Goal: Task Accomplishment & Management: Use online tool/utility

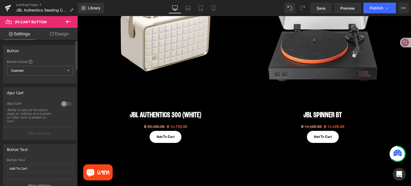
click at [63, 105] on div at bounding box center [66, 104] width 13 height 9
click at [63, 103] on div at bounding box center [66, 104] width 13 height 9
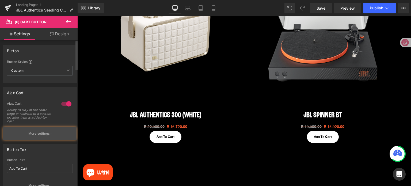
click at [51, 133] on icon "button" at bounding box center [51, 133] width 1 height 3
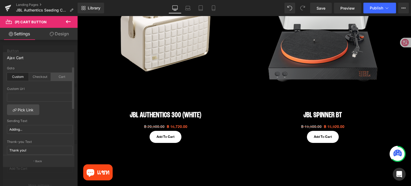
click at [60, 77] on div "Cart" at bounding box center [62, 77] width 22 height 8
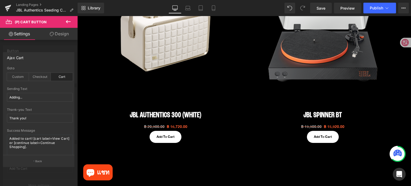
click at [50, 47] on div at bounding box center [39, 102] width 78 height 173
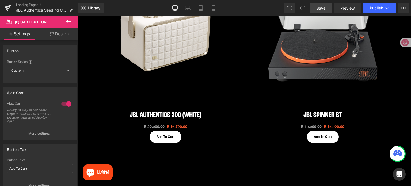
drag, startPoint x: 323, startPoint y: 7, endPoint x: 205, endPoint y: 117, distance: 161.8
click at [323, 7] on span "Save" at bounding box center [321, 8] width 9 height 6
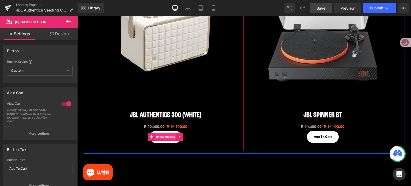
click at [166, 137] on span "(P) Cart Button" at bounding box center [166, 137] width 22 height 8
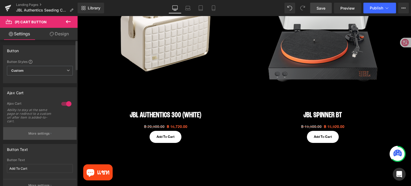
click at [39, 133] on p "More settings" at bounding box center [38, 133] width 21 height 5
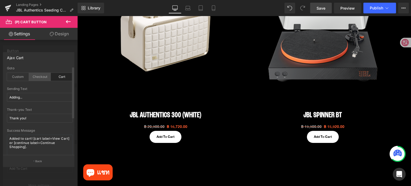
click at [38, 78] on div "Checkout" at bounding box center [40, 77] width 22 height 8
click at [15, 79] on div "Custom" at bounding box center [18, 77] width 22 height 8
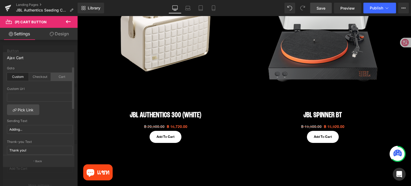
click at [55, 76] on div "Cart" at bounding box center [62, 77] width 22 height 8
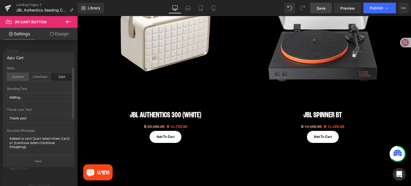
click at [18, 77] on div "Custom" at bounding box center [18, 77] width 22 height 8
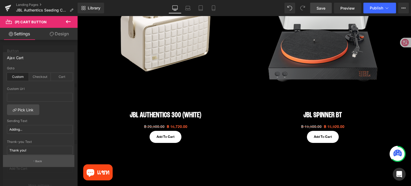
click at [51, 164] on button "Back" at bounding box center [38, 161] width 71 height 12
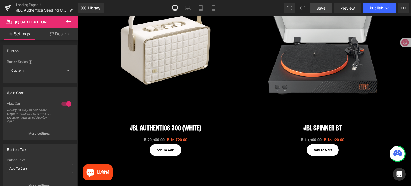
scroll to position [455, 0]
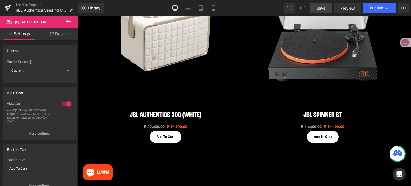
drag, startPoint x: 317, startPoint y: 9, endPoint x: 164, endPoint y: 91, distance: 173.6
click at [317, 9] on link "Save" at bounding box center [321, 8] width 22 height 11
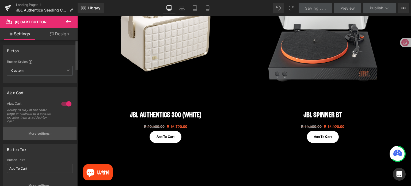
click at [46, 133] on p "More settings" at bounding box center [38, 133] width 21 height 5
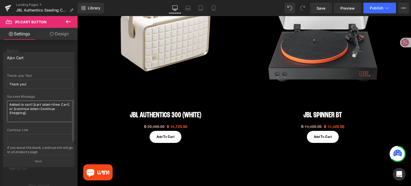
scroll to position [65, 0]
click at [10, 106] on textarea "Added to cart! [cart label=View Cart] or [continue label=Continue Shopping]." at bounding box center [40, 111] width 66 height 21
drag, startPoint x: 30, startPoint y: 114, endPoint x: 3, endPoint y: 102, distance: 29.5
click at [2, 102] on div "Ajax Cart custom Goto Custom Checkout Cart Custom Url Pick Link Adding... Sendi…" at bounding box center [39, 107] width 78 height 118
click at [35, 115] on textarea "Added to cart! [cart label=View Cart] or [continue label=Continue Shopping]." at bounding box center [40, 111] width 66 height 21
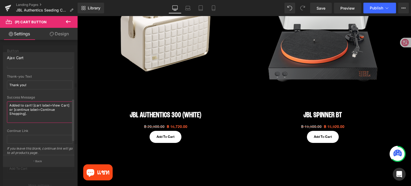
drag, startPoint x: 35, startPoint y: 115, endPoint x: 32, endPoint y: 103, distance: 12.2
click at [32, 103] on textarea "Added to cart! [cart label=View Cart] or [continue label=Continue Shopping]." at bounding box center [40, 111] width 66 height 21
click at [9, 106] on textarea "Added to cart Sucess" at bounding box center [40, 111] width 66 height 21
click at [54, 110] on textarea "Added to cart Success" at bounding box center [40, 111] width 66 height 21
type textarea "Added to cart Success"
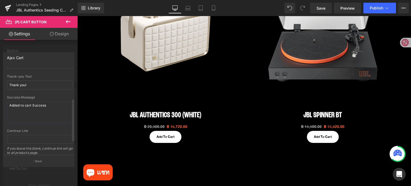
click at [57, 93] on div at bounding box center [40, 93] width 66 height 3
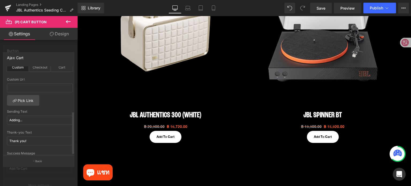
scroll to position [0, 0]
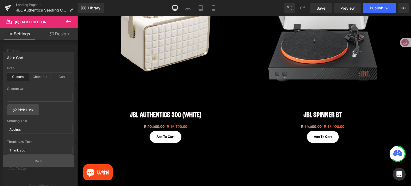
click at [48, 163] on button "Back" at bounding box center [38, 161] width 71 height 12
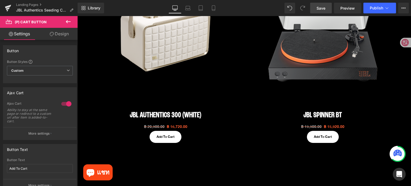
click at [316, 9] on link "Save" at bounding box center [321, 8] width 22 height 11
click at [321, 7] on span "Save" at bounding box center [321, 8] width 9 height 6
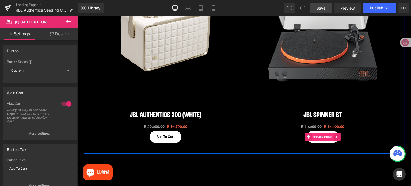
click at [322, 137] on span "(P) Cart Button" at bounding box center [323, 137] width 22 height 8
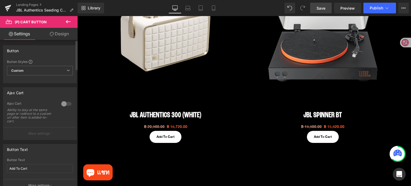
drag, startPoint x: 63, startPoint y: 103, endPoint x: 63, endPoint y: 111, distance: 7.8
click at [63, 103] on div at bounding box center [66, 104] width 13 height 9
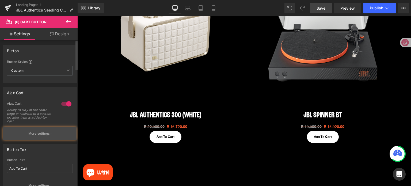
click at [48, 135] on p "More settings" at bounding box center [38, 133] width 21 height 5
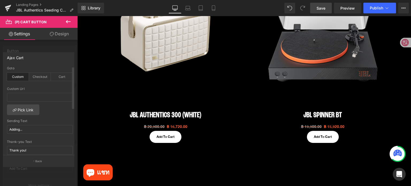
click at [19, 76] on div "Custom" at bounding box center [18, 77] width 22 height 8
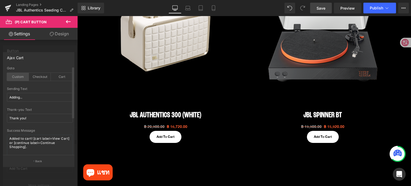
click at [20, 76] on div "Custom" at bounding box center [18, 77] width 22 height 8
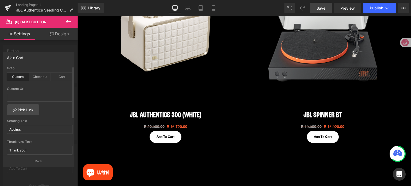
click at [20, 76] on div "Custom" at bounding box center [18, 77] width 22 height 8
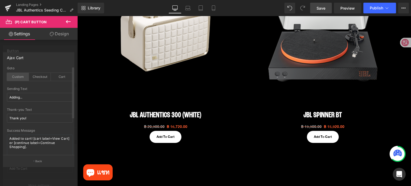
click at [20, 76] on div "Custom" at bounding box center [18, 77] width 22 height 8
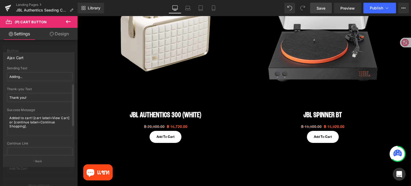
scroll to position [54, 0]
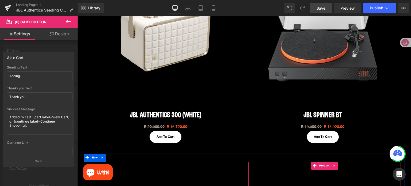
click at [254, 168] on body "สินค้าใหม่ สินค้าใหม่ Open ear series Tour one M3 SMART TX Flip 7 and Charge 6 …" at bounding box center [244, 153] width 334 height 1184
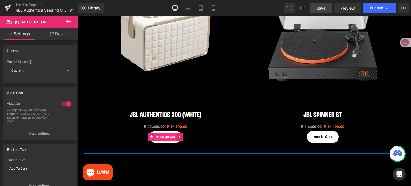
click at [161, 137] on span "(P) Cart Button" at bounding box center [166, 137] width 22 height 8
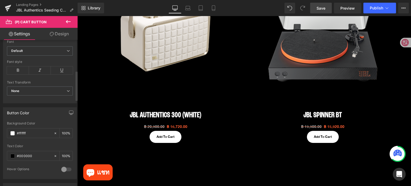
scroll to position [80, 0]
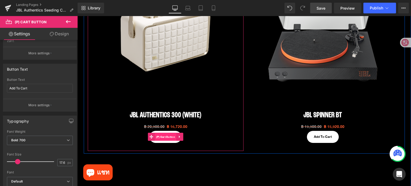
click at [167, 137] on span "(P) Cart Button" at bounding box center [166, 137] width 22 height 8
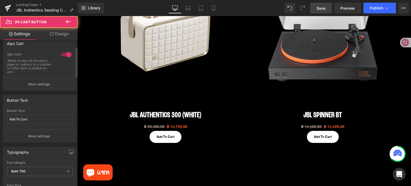
scroll to position [0, 0]
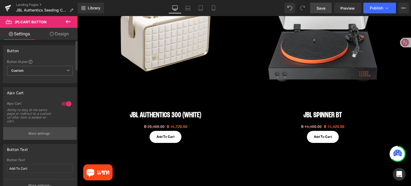
click at [40, 133] on p "More settings" at bounding box center [38, 133] width 21 height 5
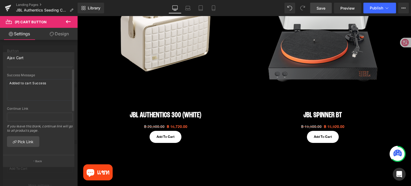
scroll to position [92, 0]
click at [52, 79] on textarea "Added to cart Success" at bounding box center [40, 88] width 66 height 21
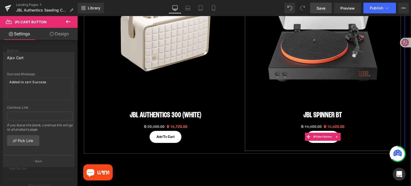
click at [319, 137] on body "สินค้าใหม่ สินค้าใหม่ Open ear series Tour one M3 SMART TX Flip 7 and Charge 6 …" at bounding box center [244, 153] width 334 height 1184
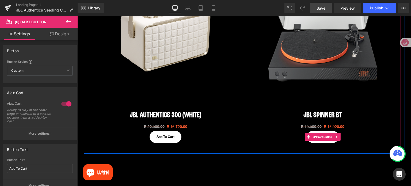
click at [319, 137] on span "(P) Cart Button" at bounding box center [323, 137] width 22 height 8
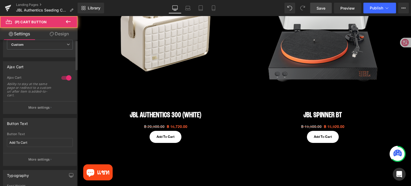
scroll to position [27, 0]
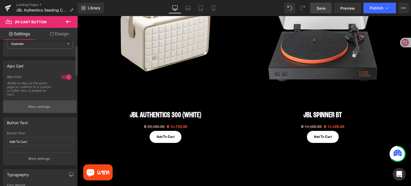
click at [52, 105] on button "More settings" at bounding box center [39, 106] width 73 height 13
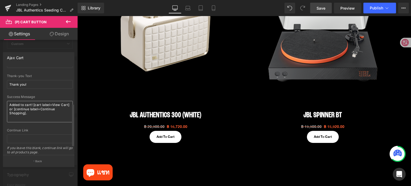
scroll to position [65, 0]
drag, startPoint x: 34, startPoint y: 112, endPoint x: 0, endPoint y: 99, distance: 36.4
click at [0, 99] on div "Ajax Cart custom Goto Custom Checkout Cart Custom Url Pick Link Adding... Sendi…" at bounding box center [39, 107] width 78 height 118
paste textarea "Added to cart Success"
type textarea "Added to cart Success"
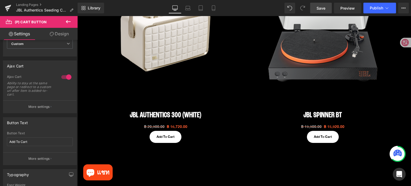
click at [162, 138] on body "สินค้าใหม่ สินค้าใหม่ Open ear series Tour one M3 SMART TX Flip 7 and Charge 6 …" at bounding box center [244, 153] width 334 height 1184
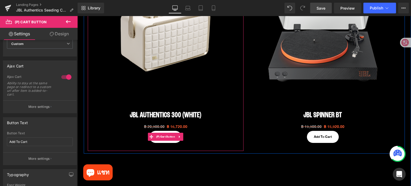
click at [162, 138] on span "(P) Cart Button" at bounding box center [166, 137] width 22 height 8
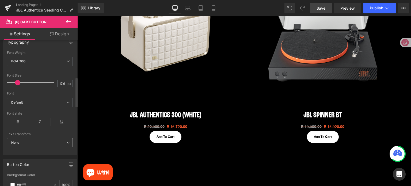
scroll to position [107, 0]
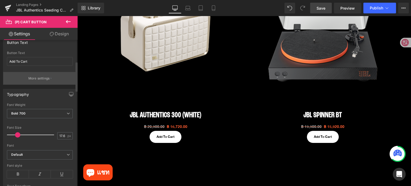
click at [48, 80] on p "More settings" at bounding box center [38, 78] width 21 height 5
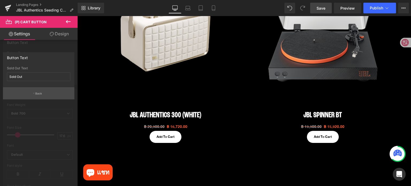
click at [44, 89] on button "Back" at bounding box center [38, 93] width 71 height 12
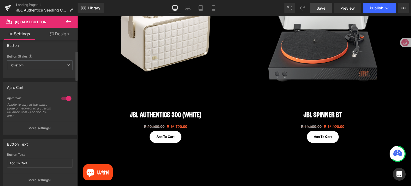
scroll to position [0, 0]
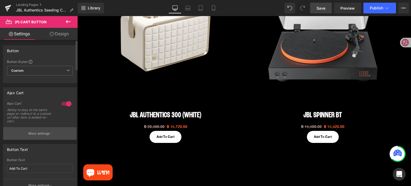
click at [47, 132] on p "More settings" at bounding box center [38, 133] width 21 height 5
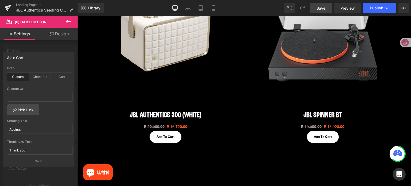
drag, startPoint x: 36, startPoint y: 89, endPoint x: 0, endPoint y: 61, distance: 45.2
click at [0, 61] on div "Ajax Cart custom Goto Custom Checkout Cart Custom Url Pick Link Adding... Sendi…" at bounding box center [39, 107] width 78 height 118
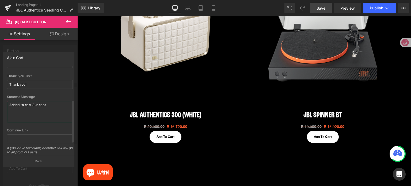
scroll to position [65, 0]
click at [28, 111] on textarea "Added to cart Success" at bounding box center [40, 111] width 66 height 21
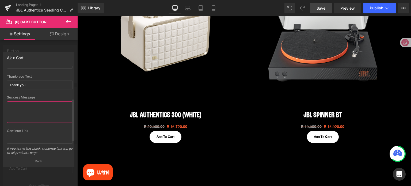
paste textarea "Added to cart Success"
type textarea "Added to cart Success"
click at [59, 96] on div "Success Message" at bounding box center [40, 98] width 66 height 4
click at [321, 7] on span "Save" at bounding box center [321, 8] width 9 height 6
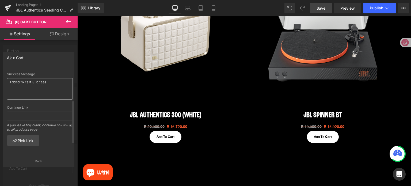
scroll to position [92, 0]
drag, startPoint x: 59, startPoint y: 78, endPoint x: 3, endPoint y: 74, distance: 55.8
click at [3, 74] on div "custom Goto Custom Checkout Cart Custom Url Pick Link Adding... Sending Text Ad…" at bounding box center [39, 110] width 73 height 89
type textarea "g"
type textarea "้"
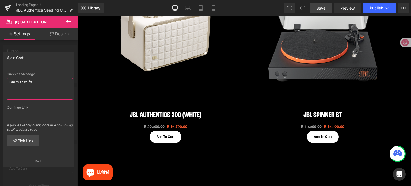
drag, startPoint x: 40, startPoint y: 77, endPoint x: 0, endPoint y: 79, distance: 39.7
click at [0, 79] on div "Ajax Cart custom Goto Custom Checkout Cart Custom Url Pick Link Adding... Sendi…" at bounding box center [39, 107] width 78 height 118
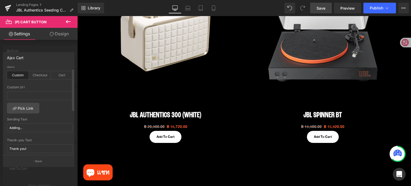
scroll to position [0, 0]
type textarea "เพิ่มสินค้าสำเร็จ!"
click at [39, 45] on div at bounding box center [39, 102] width 78 height 173
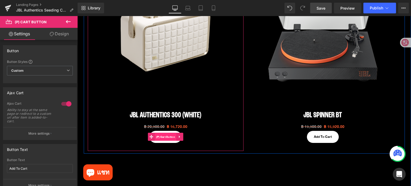
click at [161, 138] on span "(P) Cart Button" at bounding box center [166, 137] width 22 height 8
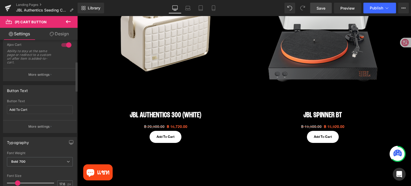
scroll to position [54, 0]
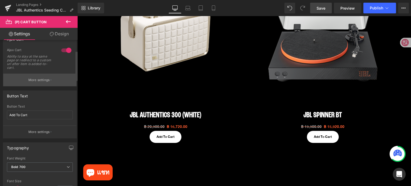
click at [32, 80] on p "More settings" at bounding box center [38, 80] width 21 height 5
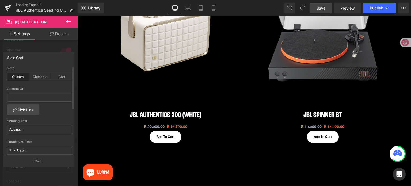
scroll to position [80, 0]
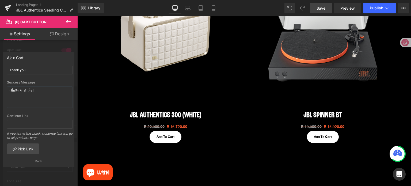
click at [127, 127] on body "สินค้าใหม่ สินค้าใหม่ Open ear series Tour one M3 SMART TX Flip 7 and Charge 6 …" at bounding box center [244, 153] width 334 height 1184
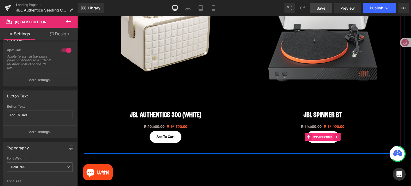
click at [319, 138] on span "(P) Cart Button" at bounding box center [323, 137] width 22 height 8
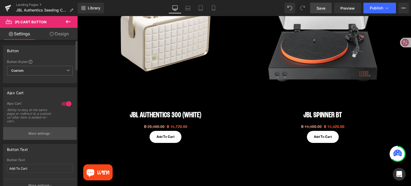
click at [35, 133] on p "More settings" at bounding box center [38, 133] width 21 height 5
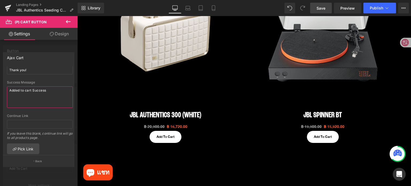
drag, startPoint x: 60, startPoint y: 94, endPoint x: 0, endPoint y: 88, distance: 60.1
click at [0, 88] on div "Ajax Cart custom Goto Custom Checkout Cart Custom Url Pick Link Adding... Sendi…" at bounding box center [39, 107] width 78 height 118
paste textarea "เพิ่มสินค้าสำเร็จ!"
type textarea "เพิ่มสินค้าสำเร็จ!"
click at [58, 83] on div "Success Message" at bounding box center [40, 83] width 66 height 4
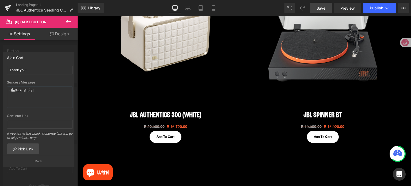
click at [90, 103] on body "สินค้าใหม่ สินค้าใหม่ Open ear series Tour one M3 SMART TX Flip 7 and Charge 6 …" at bounding box center [244, 153] width 334 height 1184
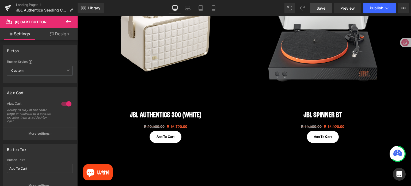
click at [319, 10] on span "Save" at bounding box center [321, 8] width 9 height 6
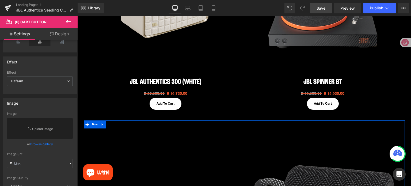
scroll to position [482, 0]
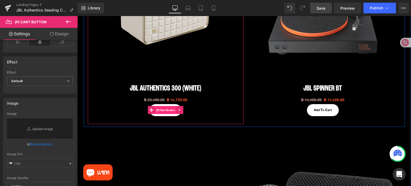
click at [161, 111] on span "(P) Cart Button" at bounding box center [166, 110] width 22 height 8
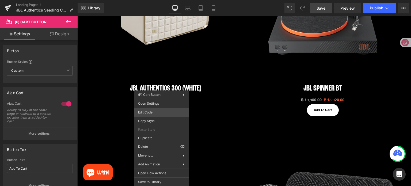
click at [157, 0] on div "(P) Cart Button You are previewing how the will restyle your page. You can not …" at bounding box center [205, 0] width 411 height 0
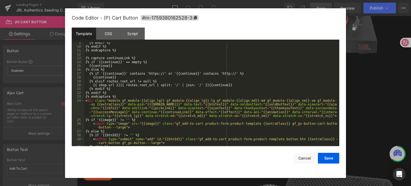
scroll to position [62, 0]
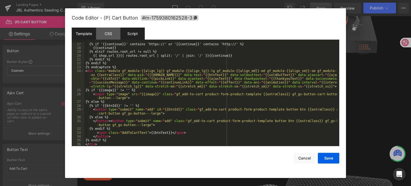
click at [134, 30] on div "Script" at bounding box center [132, 34] width 24 height 12
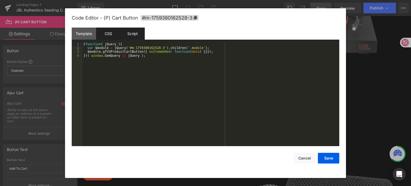
click at [110, 32] on div "CSS" at bounding box center [108, 34] width 24 height 12
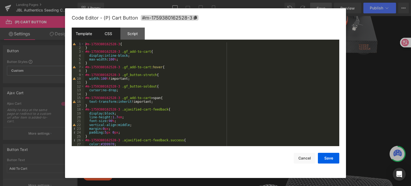
click at [88, 32] on div "Template" at bounding box center [84, 34] width 24 height 12
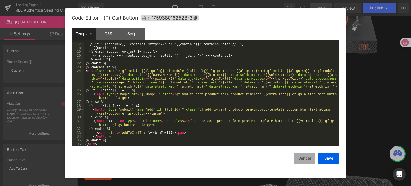
click at [308, 158] on button "Cancel" at bounding box center [304, 158] width 21 height 11
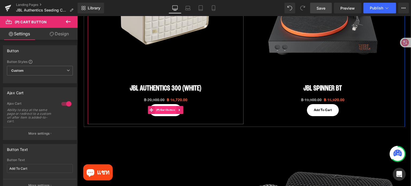
click at [162, 111] on span "(P) Cart Button" at bounding box center [166, 110] width 22 height 8
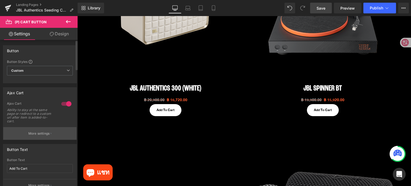
click at [50, 131] on button "More settings" at bounding box center [39, 133] width 73 height 13
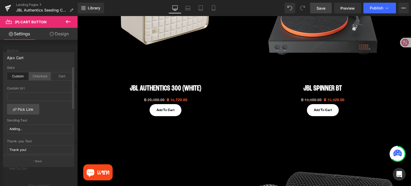
scroll to position [0, 0]
click at [39, 77] on div "Checkout" at bounding box center [40, 77] width 22 height 8
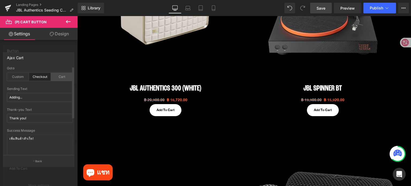
click at [66, 77] on div "Cart" at bounding box center [62, 77] width 22 height 8
click at [324, 9] on span "Save" at bounding box center [321, 8] width 9 height 6
click at [55, 46] on div at bounding box center [39, 102] width 78 height 173
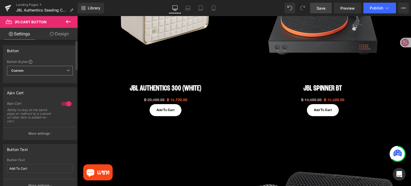
click at [35, 72] on span "Custom Setup Global Style" at bounding box center [40, 71] width 66 height 10
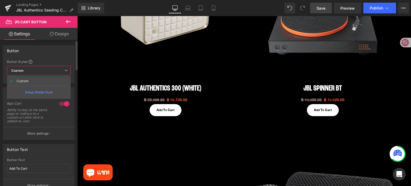
click at [35, 72] on span "Custom Setup Global Style" at bounding box center [39, 71] width 64 height 10
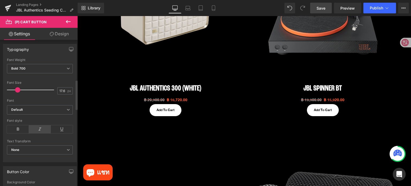
scroll to position [20, 0]
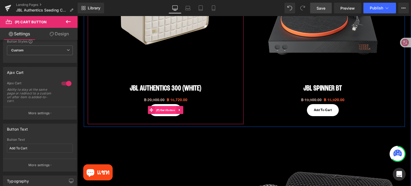
click at [166, 111] on span "(P) Cart Button" at bounding box center [166, 110] width 22 height 8
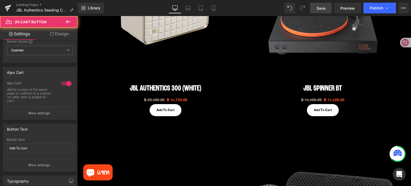
click at [69, 23] on icon at bounding box center [68, 21] width 6 height 6
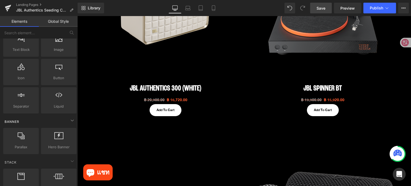
scroll to position [0, 0]
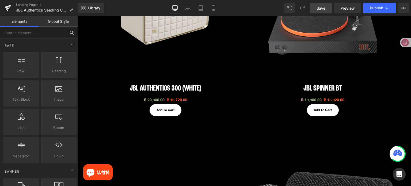
click at [39, 35] on input "text" at bounding box center [33, 33] width 66 height 12
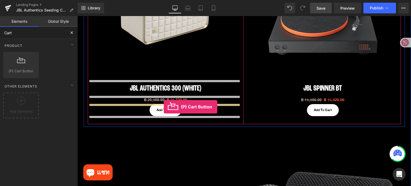
drag, startPoint x: 107, startPoint y: 80, endPoint x: 164, endPoint y: 107, distance: 63.0
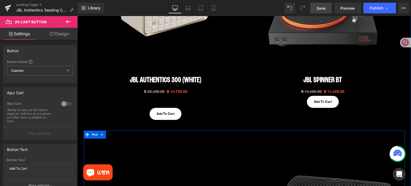
scroll to position [482, 0]
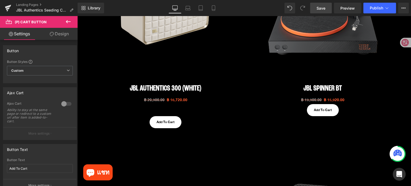
click at [68, 23] on icon at bounding box center [68, 21] width 6 height 6
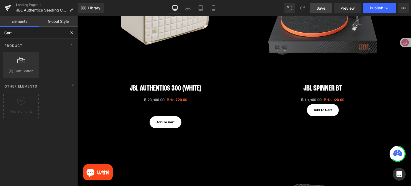
click at [37, 33] on input "Cart" at bounding box center [33, 33] width 66 height 12
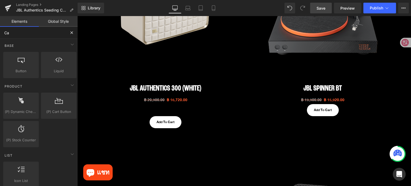
type input "C"
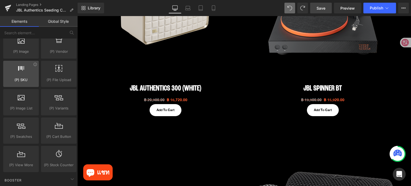
scroll to position [589, 0]
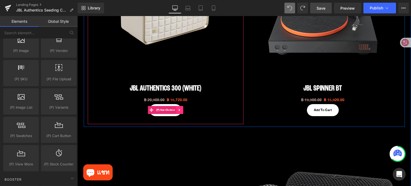
click at [178, 111] on icon at bounding box center [180, 110] width 4 height 4
click at [182, 110] on icon at bounding box center [184, 110] width 4 height 4
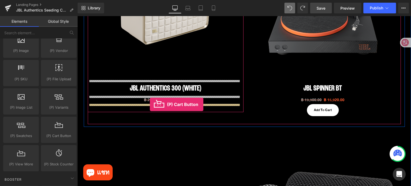
drag, startPoint x: 138, startPoint y: 143, endPoint x: 150, endPoint y: 104, distance: 40.4
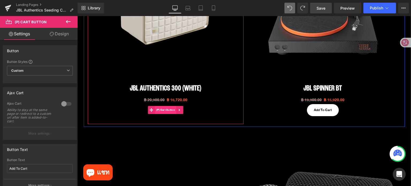
click at [164, 110] on span "(P) Cart Button" at bounding box center [166, 110] width 22 height 8
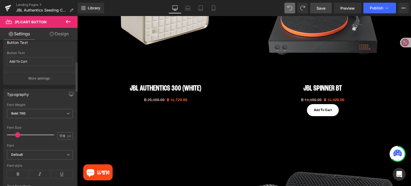
scroll to position [214, 0]
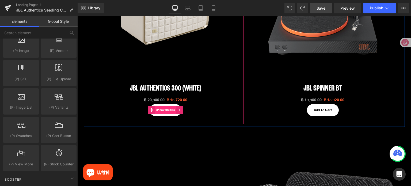
click at [160, 112] on span "(P) Cart Button" at bounding box center [166, 110] width 22 height 8
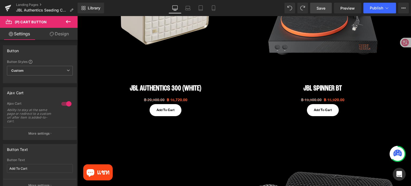
click at [67, 20] on icon at bounding box center [68, 21] width 5 height 3
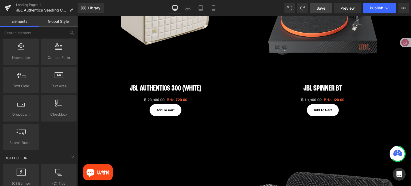
scroll to position [682, 0]
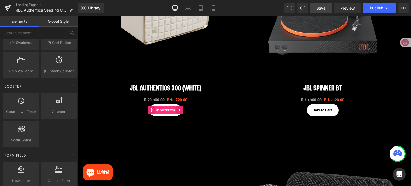
click at [163, 111] on span "(P) Cart Button" at bounding box center [166, 110] width 22 height 8
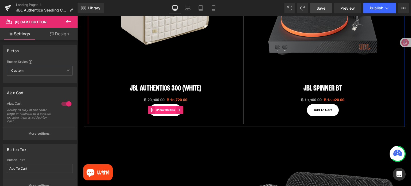
click at [162, 111] on span "(P) Cart Button" at bounding box center [166, 110] width 22 height 8
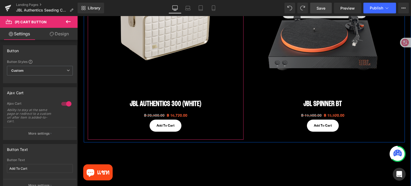
scroll to position [482, 0]
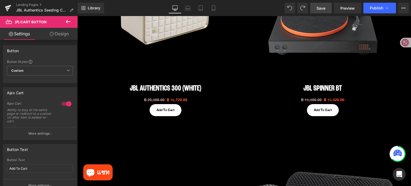
click at [67, 21] on icon at bounding box center [68, 21] width 6 height 6
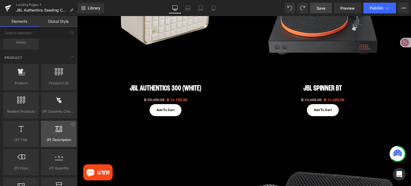
scroll to position [441, 0]
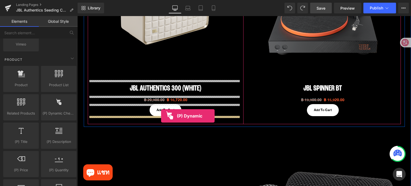
drag, startPoint x: 131, startPoint y: 122, endPoint x: 161, endPoint y: 116, distance: 30.9
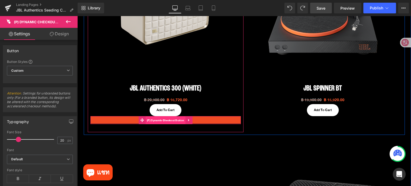
click at [165, 119] on span "(P) Dynamic Checkout Button" at bounding box center [166, 120] width 40 height 8
click at [188, 121] on icon at bounding box center [188, 120] width 1 height 2
click at [191, 121] on icon at bounding box center [193, 120] width 4 height 4
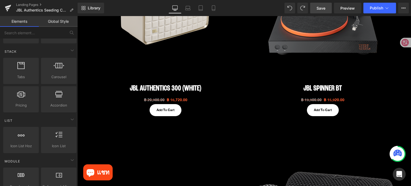
scroll to position [321, 0]
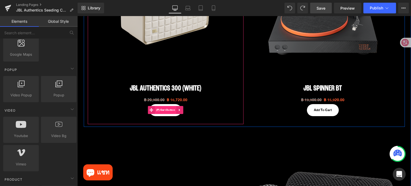
click at [161, 109] on span "(P) Cart Button" at bounding box center [166, 110] width 22 height 8
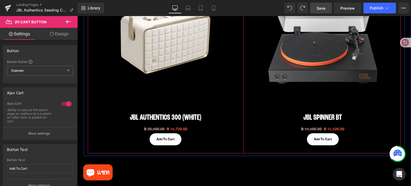
scroll to position [455, 0]
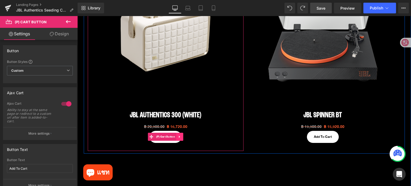
click at [178, 138] on icon at bounding box center [180, 137] width 4 height 4
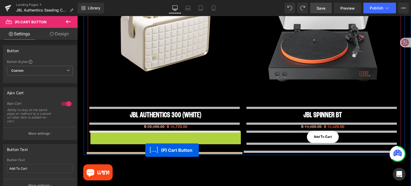
drag, startPoint x: 138, startPoint y: 135, endPoint x: 145, endPoint y: 150, distance: 16.9
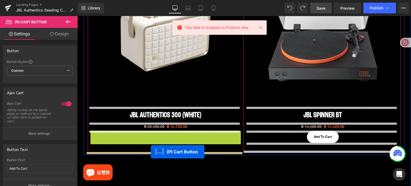
drag, startPoint x: 149, startPoint y: 137, endPoint x: 151, endPoint y: 152, distance: 15.5
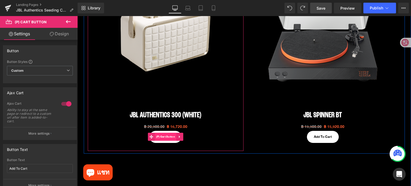
click at [167, 135] on span "(P) Cart Button" at bounding box center [166, 137] width 22 height 8
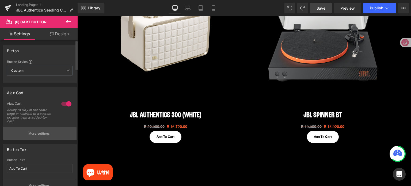
click at [42, 133] on p "More settings" at bounding box center [38, 133] width 21 height 5
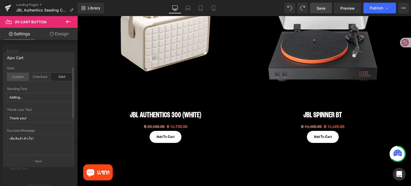
click at [18, 77] on div "Custom" at bounding box center [18, 77] width 22 height 8
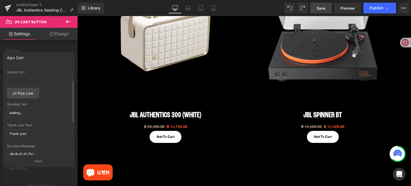
scroll to position [12, 0]
click at [33, 118] on input "Adding..." at bounding box center [40, 117] width 66 height 9
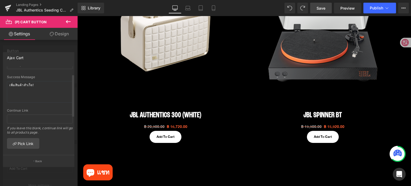
scroll to position [92, 0]
click at [319, 137] on body "สินค้าใหม่ สินค้าใหม่ Open ear series Tour one M3 SMART TX Flip 7 and Charge 6 …" at bounding box center [244, 153] width 334 height 1184
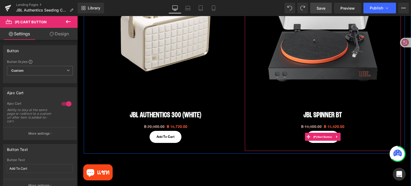
click at [319, 137] on span "(P) Cart Button" at bounding box center [323, 137] width 22 height 8
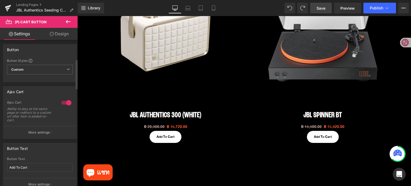
scroll to position [0, 0]
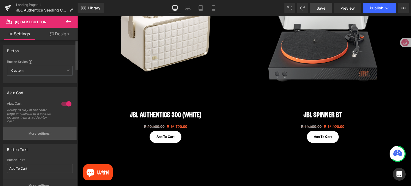
click at [33, 130] on button "More settings" at bounding box center [39, 133] width 73 height 13
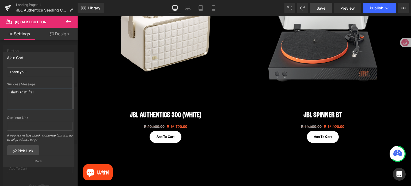
scroll to position [80, 0]
drag, startPoint x: 43, startPoint y: 89, endPoint x: 0, endPoint y: 87, distance: 42.9
click at [0, 87] on div "Ajax Cart custom Goto Custom Checkout Cart Custom Url Pick Link Adding... Sendi…" at bounding box center [39, 107] width 78 height 118
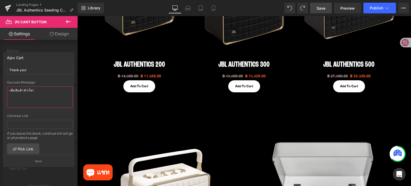
scroll to position [295, 0]
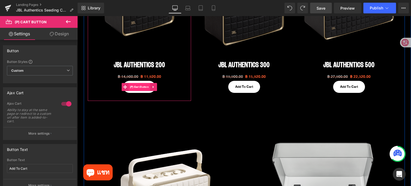
click at [137, 86] on span "(P) Cart Button" at bounding box center [140, 87] width 22 height 8
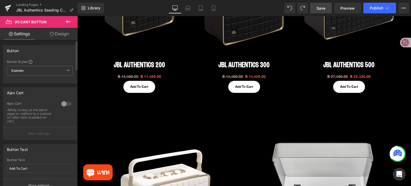
click at [51, 135] on button "More settings" at bounding box center [39, 133] width 73 height 13
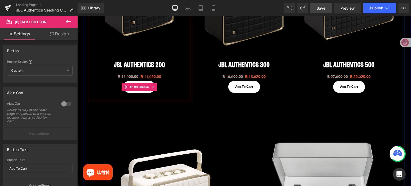
click at [139, 80] on div "฿ 14,900.00 ฿ 11,920.00 (P) Price" at bounding box center [139, 77] width 98 height 8
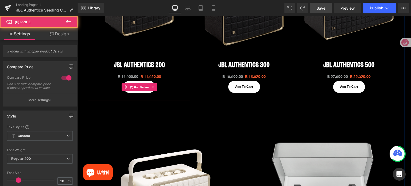
click at [136, 88] on span "(P) Cart Button" at bounding box center [140, 87] width 22 height 8
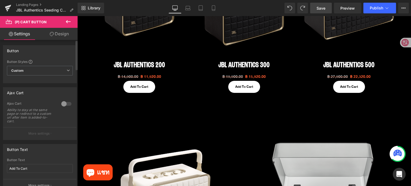
click at [64, 101] on div at bounding box center [66, 104] width 13 height 9
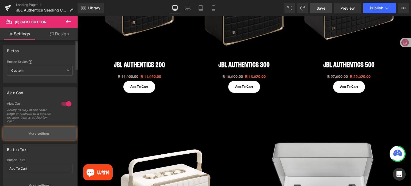
click at [47, 135] on p "More settings" at bounding box center [38, 133] width 21 height 5
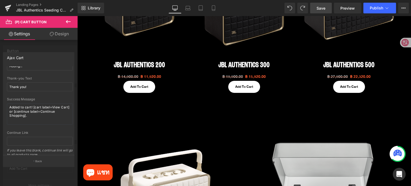
scroll to position [80, 0]
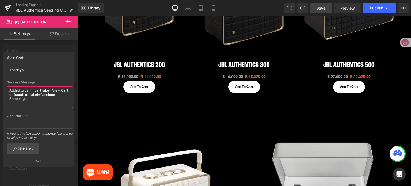
drag, startPoint x: 33, startPoint y: 103, endPoint x: 0, endPoint y: 82, distance: 38.8
click at [0, 82] on div "Ajax Cart custom Goto Custom Checkout Cart Custom Url Pick Link Adding... Sendi…" at bounding box center [39, 107] width 78 height 118
paste textarea "เพิ่มสินค้าสำเร็จ!"
type textarea "เพิ่มสินค้าสำเร็จ!"
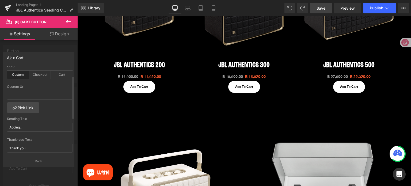
scroll to position [0, 0]
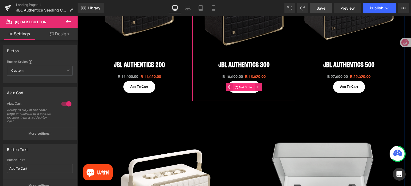
click at [243, 87] on span "(P) Cart Button" at bounding box center [244, 87] width 22 height 8
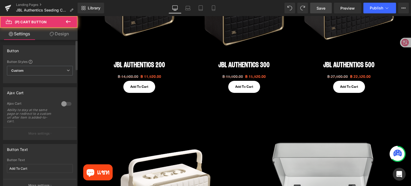
drag, startPoint x: 63, startPoint y: 102, endPoint x: 57, endPoint y: 107, distance: 8.1
click at [64, 102] on div at bounding box center [66, 104] width 13 height 9
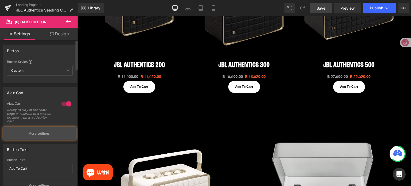
click at [38, 134] on p "More settings" at bounding box center [38, 133] width 21 height 5
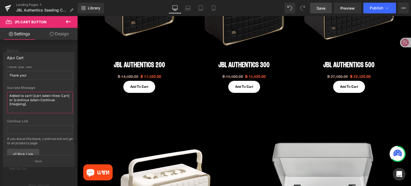
scroll to position [35, 0]
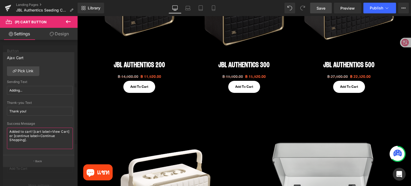
drag, startPoint x: 38, startPoint y: 89, endPoint x: 0, endPoint y: 68, distance: 43.7
click at [0, 68] on div "Ajax Cart custom Goto Custom Checkout Cart Custom Url Pick Link Adding... Sendi…" at bounding box center [39, 107] width 78 height 118
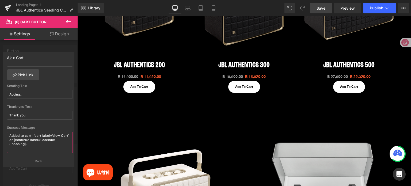
paste textarea "เพิ่มสินค้าสำเร็จ!"
type textarea "เพิ่มสินค้าสำเร็จ!"
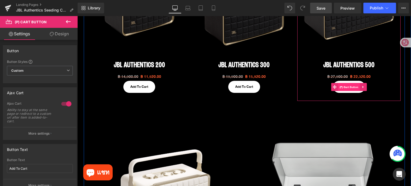
click at [348, 87] on span "(P) Cart Button" at bounding box center [349, 87] width 22 height 8
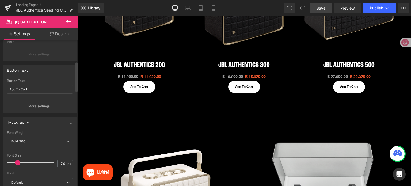
scroll to position [27, 0]
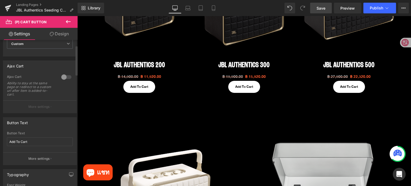
click at [63, 77] on div at bounding box center [66, 77] width 13 height 9
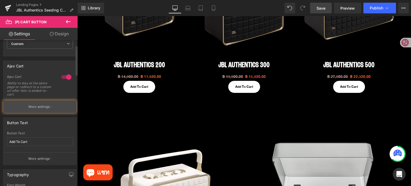
click at [48, 108] on p "More settings" at bounding box center [38, 106] width 21 height 5
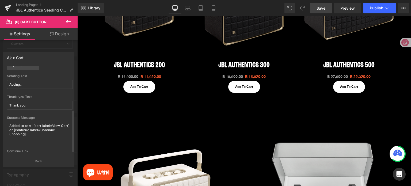
scroll to position [92, 0]
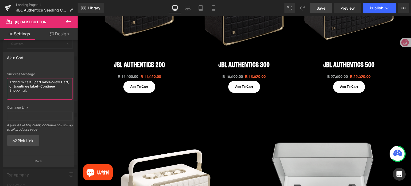
drag, startPoint x: 44, startPoint y: 90, endPoint x: 0, endPoint y: 76, distance: 45.9
click at [0, 76] on div "Ajax Cart custom Goto Custom Checkout Cart Custom Url Pick Link Adding... Sendi…" at bounding box center [39, 107] width 78 height 118
paste textarea "เพิ่มสินค้าสำเร็จ!"
type textarea "เพิ่มสินค้าสำเร็จ!"
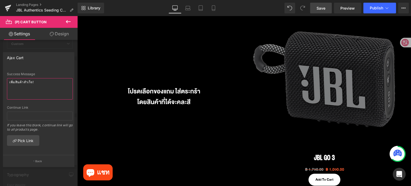
scroll to position [669, 0]
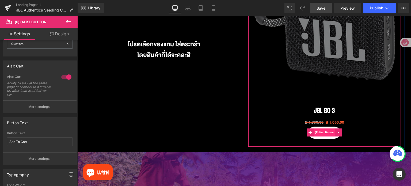
click at [321, 134] on span "(P) Cart Button" at bounding box center [325, 133] width 22 height 8
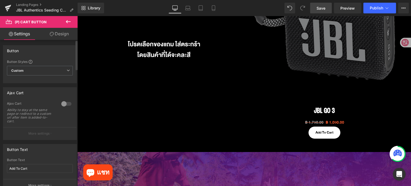
click at [64, 100] on div at bounding box center [66, 104] width 13 height 9
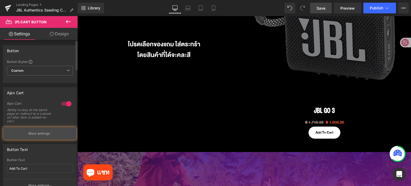
click at [51, 134] on icon "button" at bounding box center [51, 133] width 1 height 3
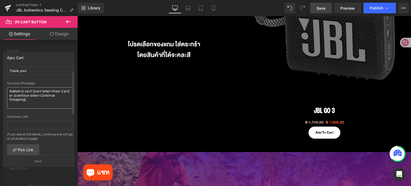
scroll to position [80, 0]
drag, startPoint x: 55, startPoint y: 100, endPoint x: 0, endPoint y: 82, distance: 58.1
click at [0, 82] on div "Ajax Cart custom Goto Custom Checkout Cart Custom Url Pick Link Adding... Sendi…" at bounding box center [39, 107] width 78 height 118
paste textarea "เพิ่มสินค้าสำเร็จ!"
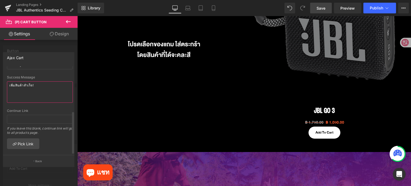
scroll to position [92, 0]
type textarea "เพิ่มสินค้าสำเร็จ!"
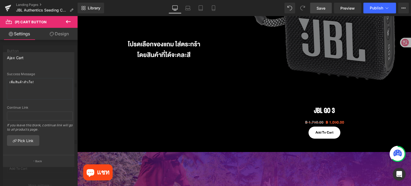
click at [317, 9] on link "Save" at bounding box center [321, 8] width 22 height 11
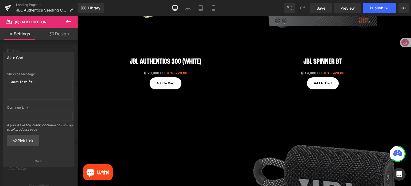
scroll to position [589, 0]
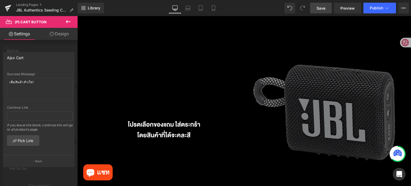
click at [320, 7] on span "Save" at bounding box center [321, 8] width 9 height 6
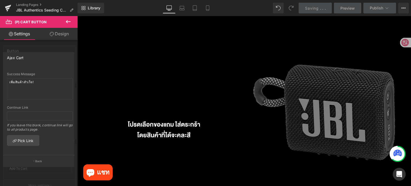
scroll to position [321, 0]
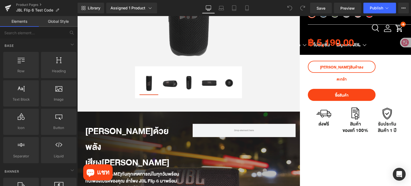
scroll to position [134, 0]
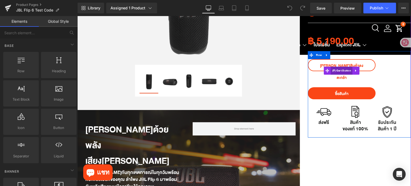
click at [339, 67] on span "(P) Cart Button" at bounding box center [342, 71] width 22 height 8
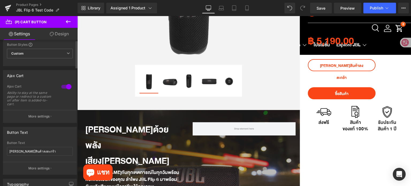
scroll to position [0, 0]
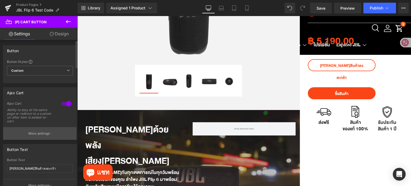
click at [44, 137] on button "More settings" at bounding box center [39, 133] width 73 height 13
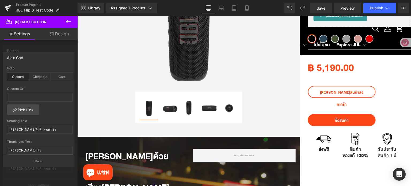
scroll to position [54, 0]
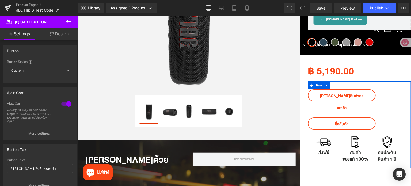
scroll to position [107, 0]
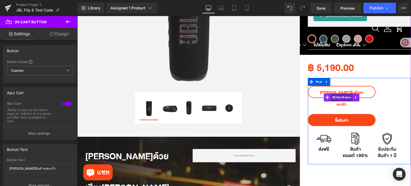
click at [338, 93] on span "(P) Cart Button" at bounding box center [342, 97] width 22 height 8
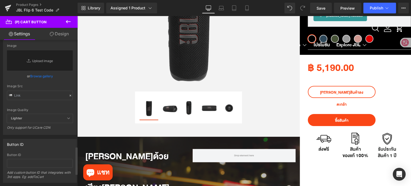
scroll to position [628, 0]
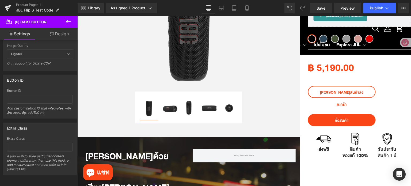
click at [67, 20] on icon at bounding box center [68, 21] width 6 height 6
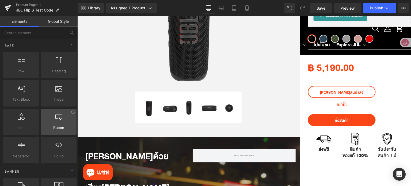
click at [50, 126] on span "Button" at bounding box center [59, 128] width 32 height 6
click at [59, 123] on div at bounding box center [59, 119] width 32 height 12
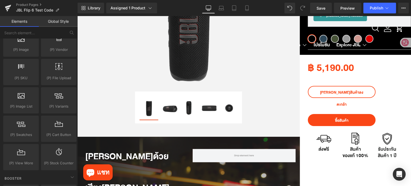
scroll to position [589, 0]
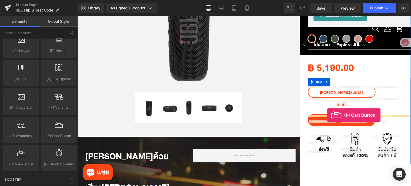
drag, startPoint x: 131, startPoint y: 149, endPoint x: 327, endPoint y: 115, distance: 198.8
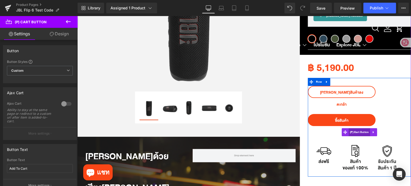
click at [360, 128] on span "(P) Cart Button" at bounding box center [360, 132] width 22 height 8
click at [373, 130] on icon at bounding box center [374, 132] width 4 height 4
click at [376, 130] on icon at bounding box center [377, 132] width 4 height 4
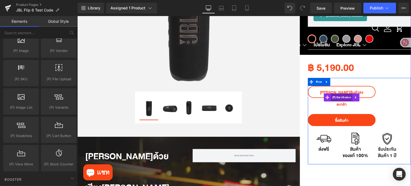
click at [339, 93] on span "(P) Cart Button" at bounding box center [342, 97] width 22 height 8
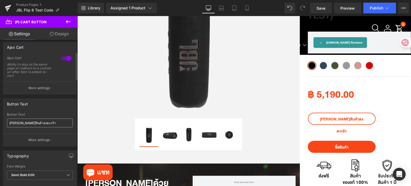
scroll to position [0, 0]
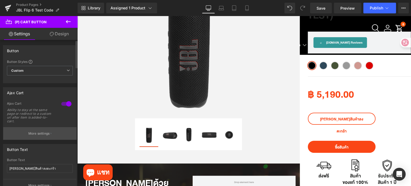
click at [45, 135] on p "More settings" at bounding box center [38, 133] width 21 height 5
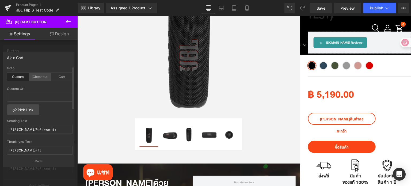
click at [37, 77] on div "Checkout" at bounding box center [40, 77] width 22 height 8
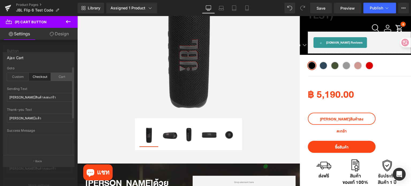
click at [62, 79] on div "Cart" at bounding box center [62, 77] width 22 height 8
click at [23, 78] on div "Custom" at bounding box center [18, 77] width 22 height 8
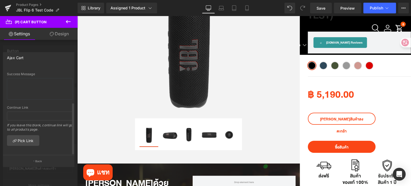
scroll to position [92, 0]
click at [66, 20] on icon at bounding box center [68, 21] width 6 height 6
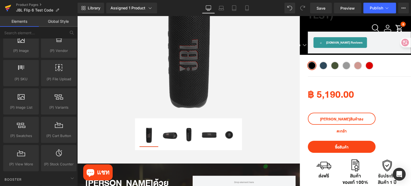
click at [8, 8] on icon at bounding box center [8, 8] width 4 height 2
